Goal: Navigation & Orientation: Find specific page/section

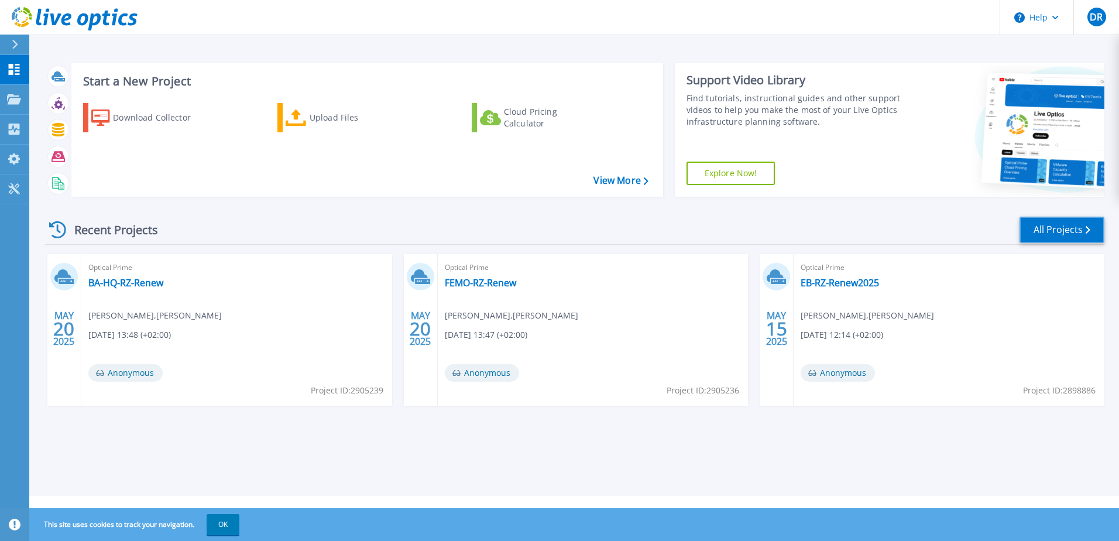
click at [1055, 230] on link "All Projects" at bounding box center [1062, 230] width 85 height 26
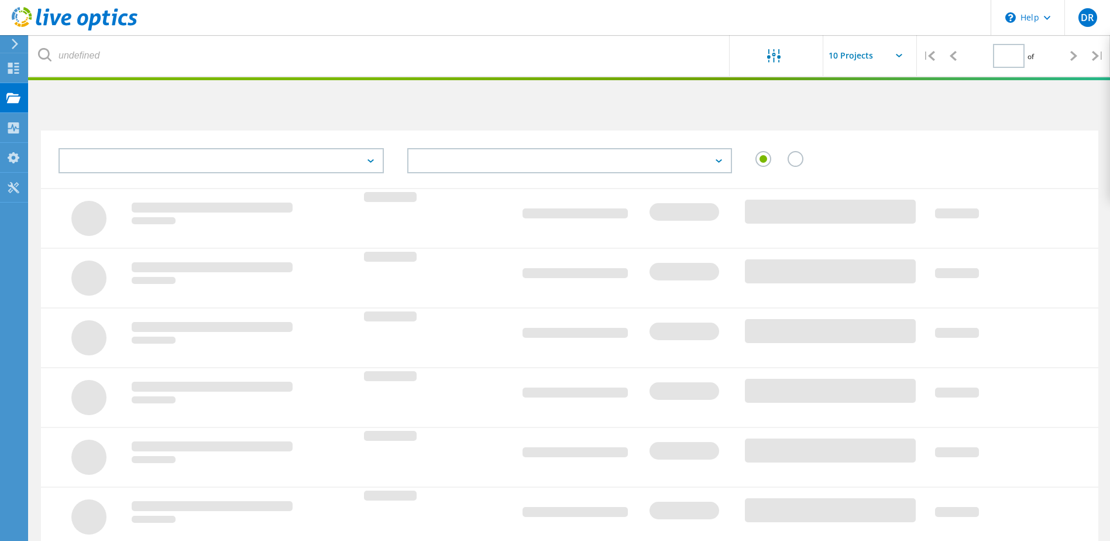
type input "1"
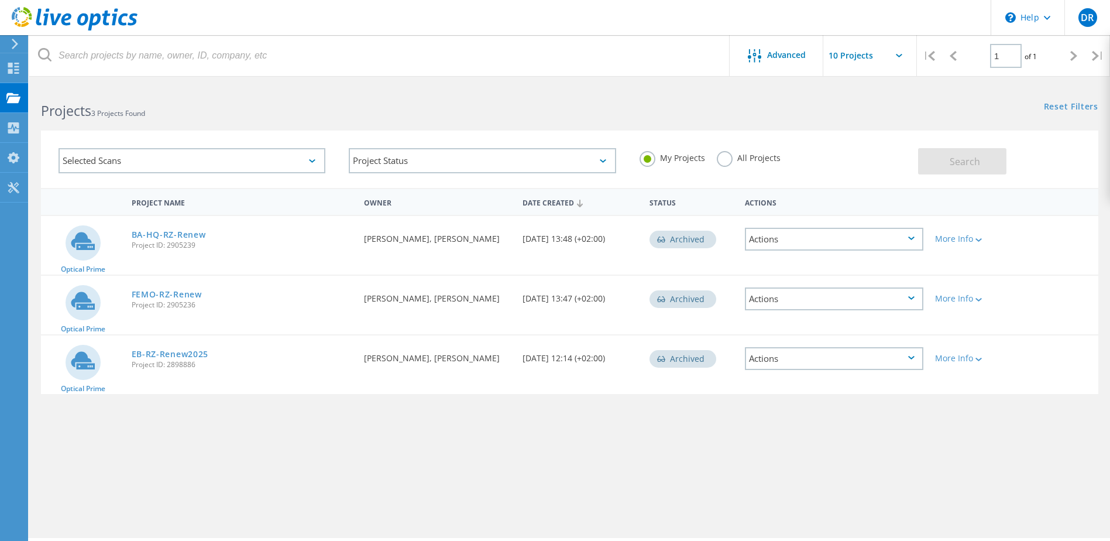
click at [851, 54] on input "text" at bounding box center [881, 55] width 117 height 41
click at [736, 92] on div "Reset Filters Show Filters" at bounding box center [839, 96] width 540 height 22
click at [772, 56] on span "Advanced" at bounding box center [786, 55] width 39 height 8
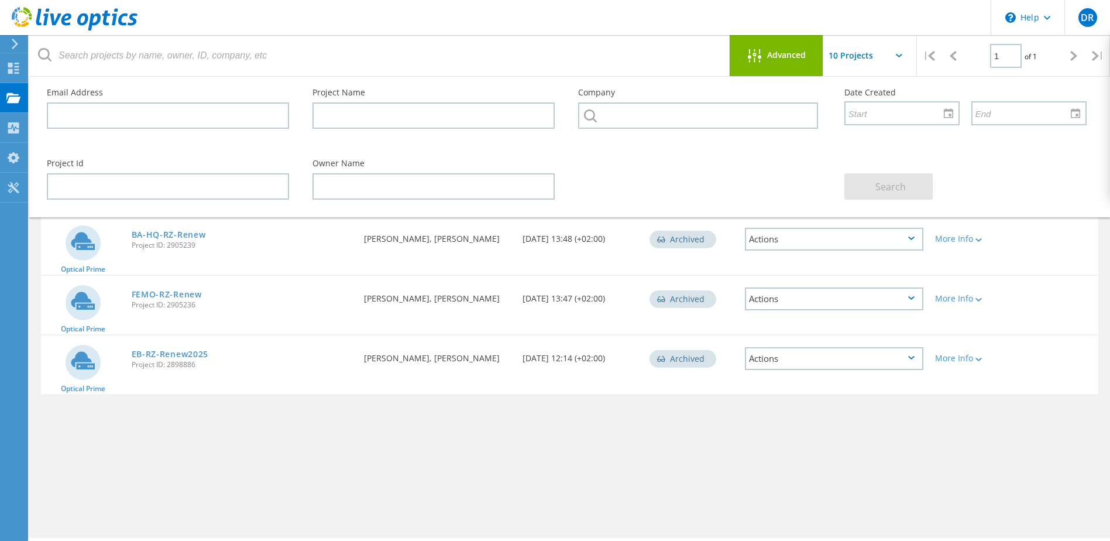
click at [772, 56] on span "Advanced" at bounding box center [786, 55] width 39 height 8
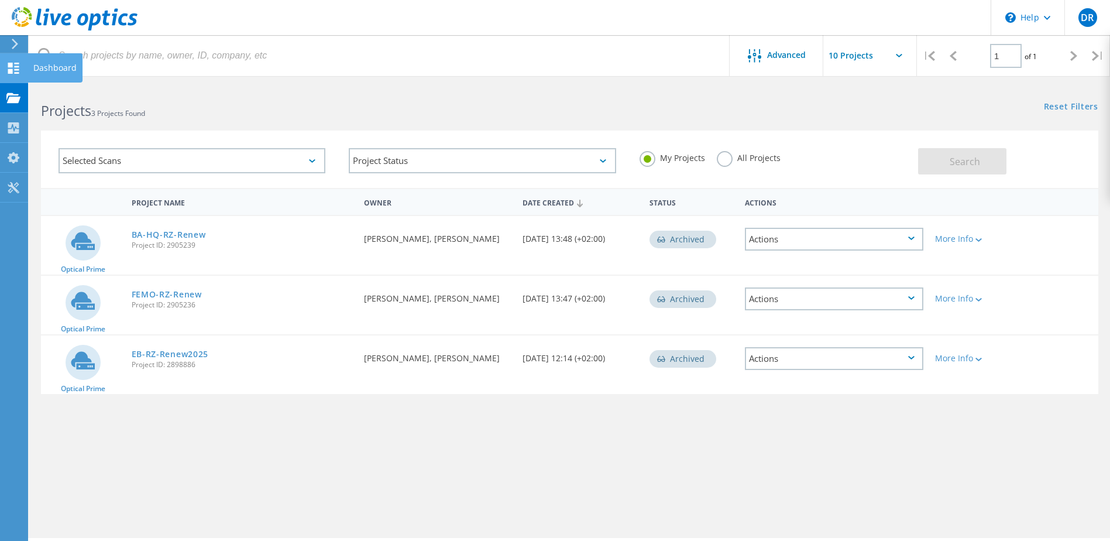
click at [11, 69] on use at bounding box center [13, 68] width 11 height 11
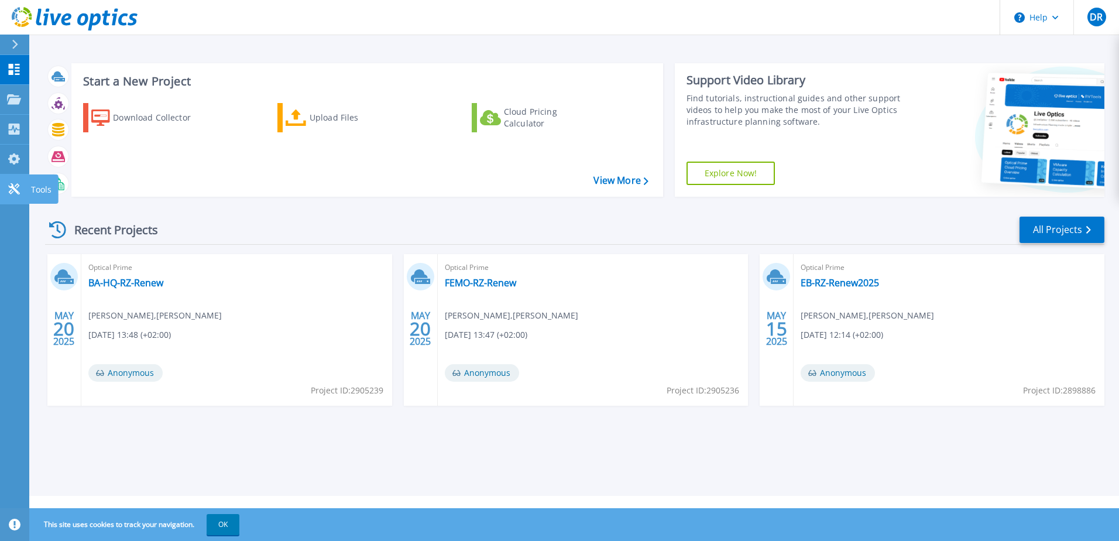
click at [16, 180] on link "Tools Tools" at bounding box center [14, 189] width 29 height 30
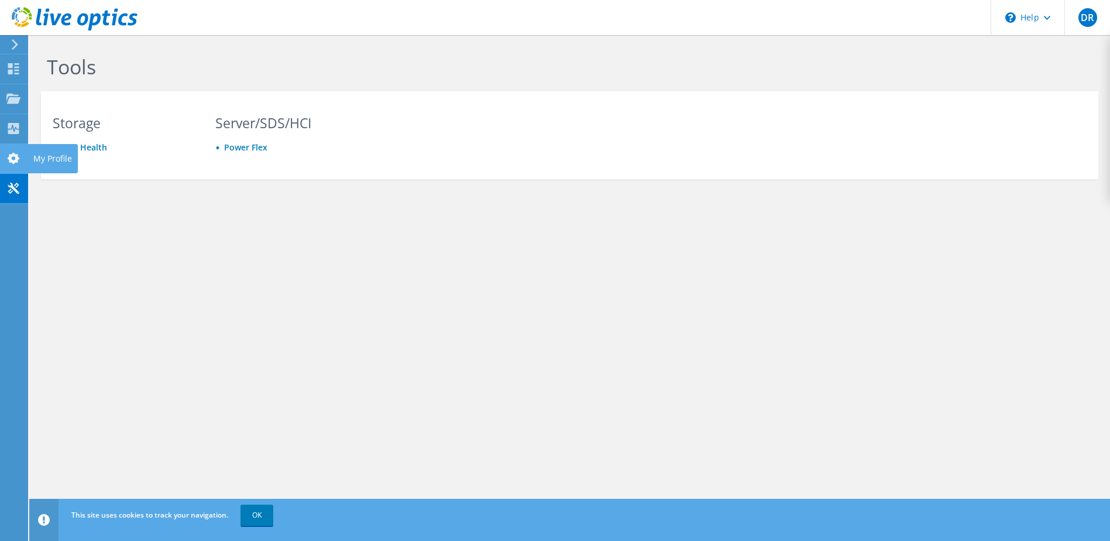
click at [13, 161] on use at bounding box center [14, 158] width 12 height 11
